Goal: Information Seeking & Learning: Learn about a topic

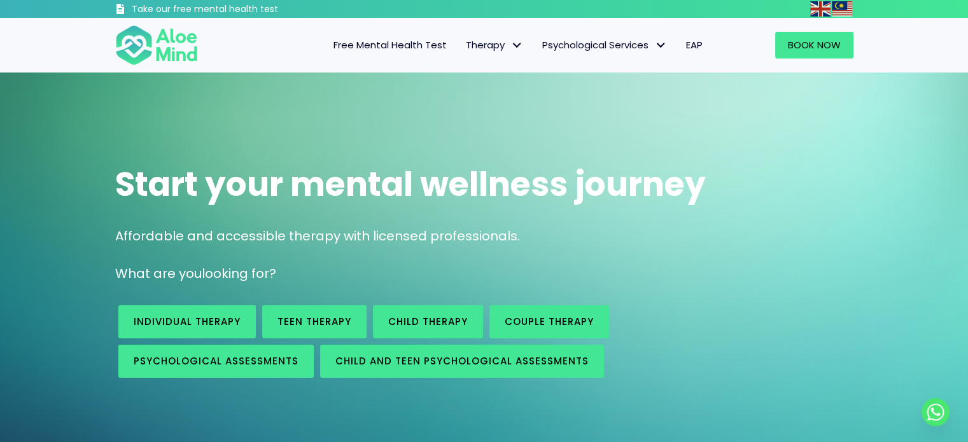
click at [384, 45] on span "Free Mental Health Test" at bounding box center [389, 44] width 113 height 13
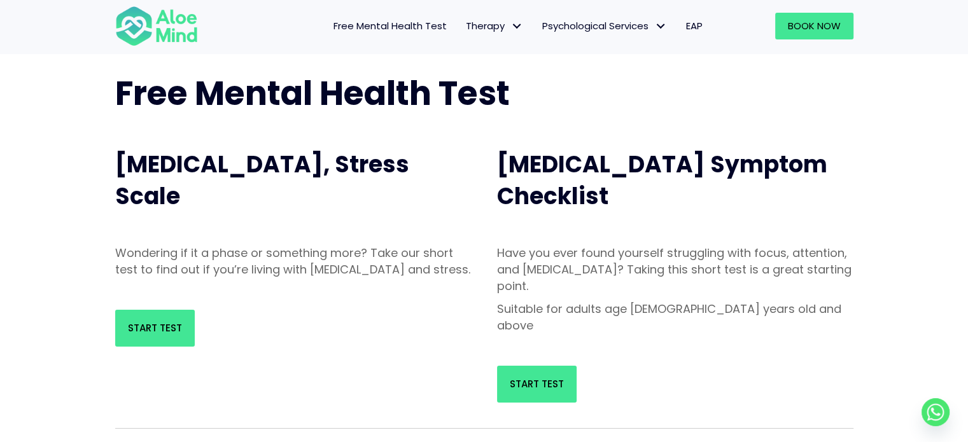
scroll to position [127, 0]
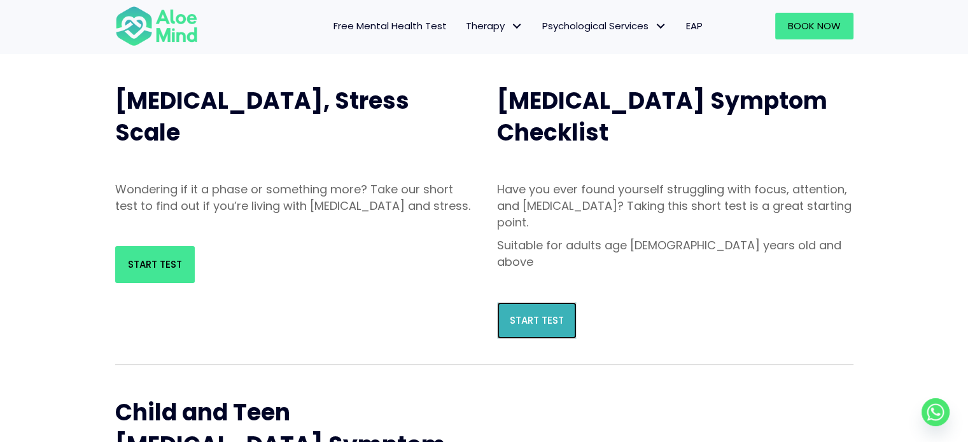
click at [527, 302] on link "Start Test" at bounding box center [537, 320] width 80 height 37
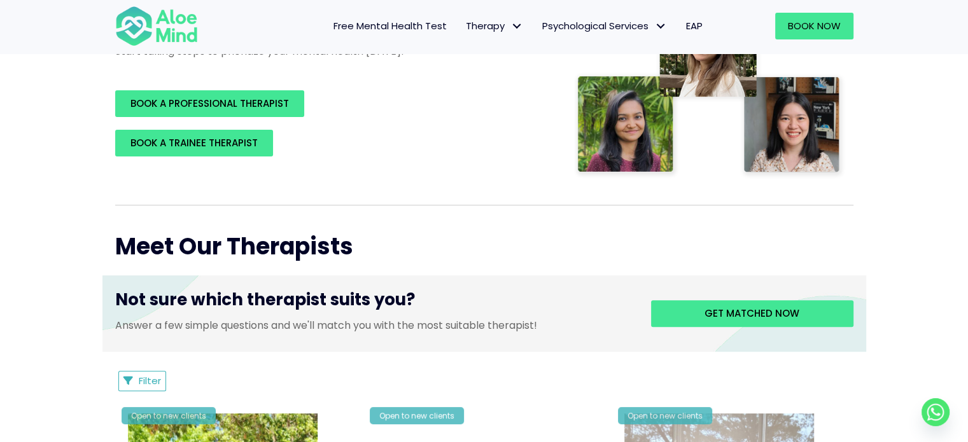
scroll to position [64, 0]
